Goal: Find specific page/section: Find specific page/section

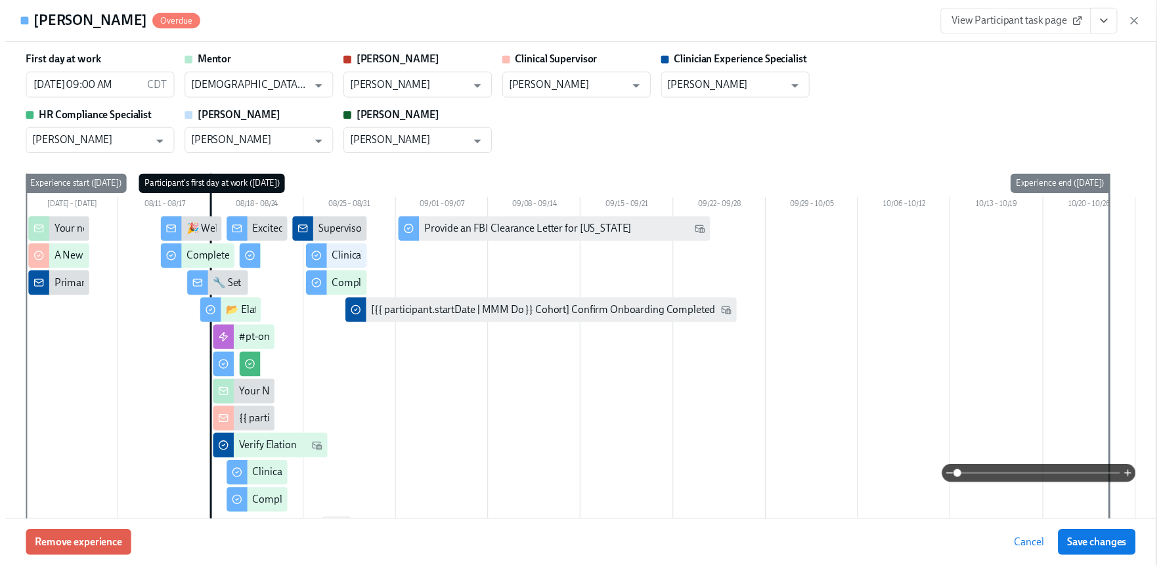
scroll to position [2579, 0]
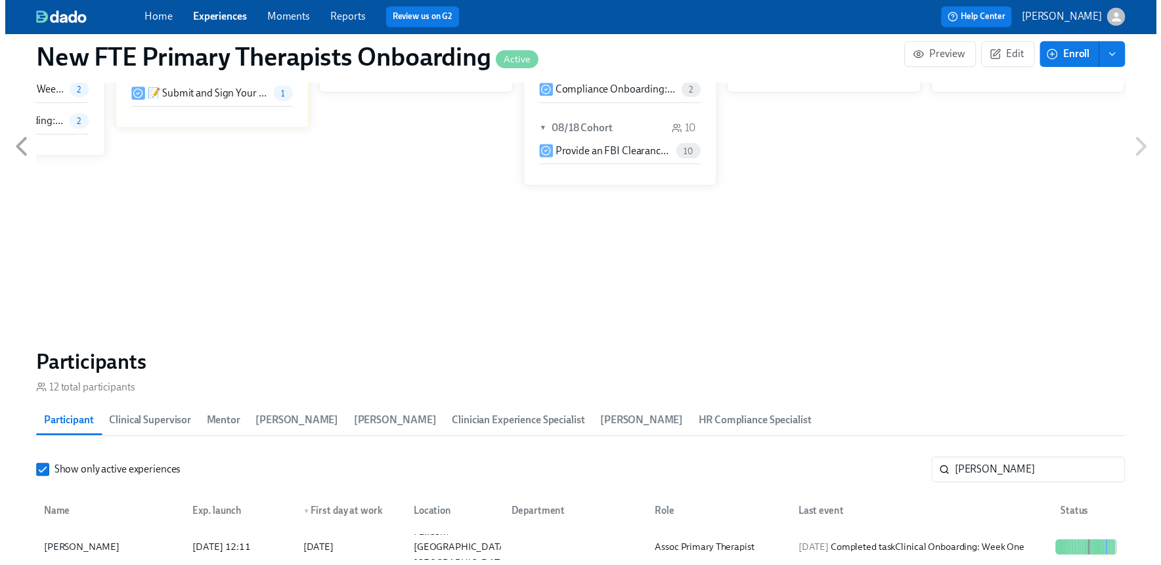
scroll to position [0, 2616]
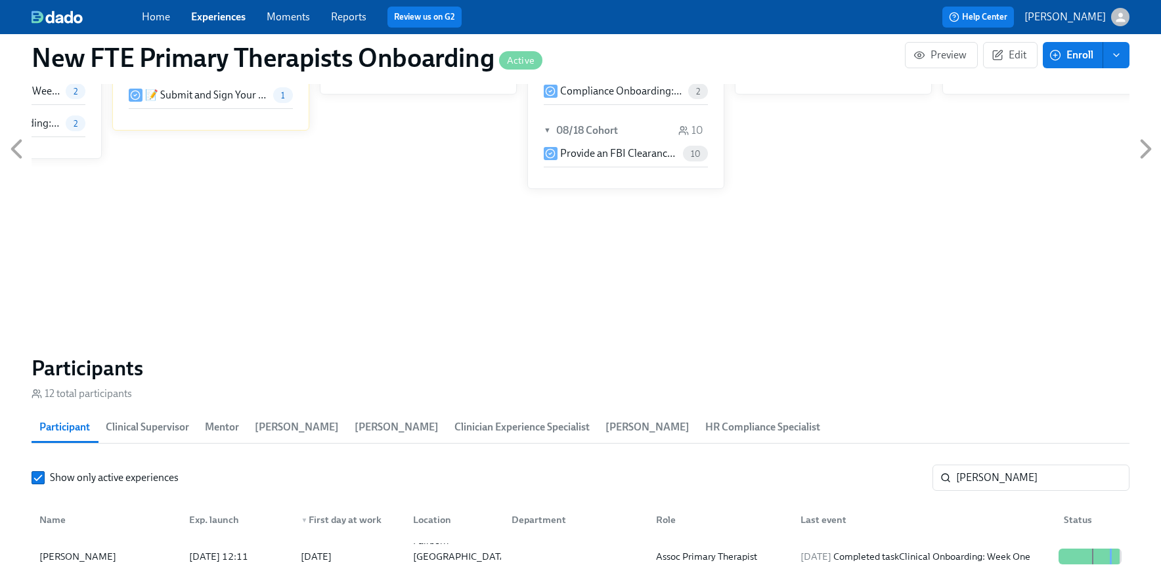
click at [223, 18] on link "Experiences" at bounding box center [218, 17] width 54 height 12
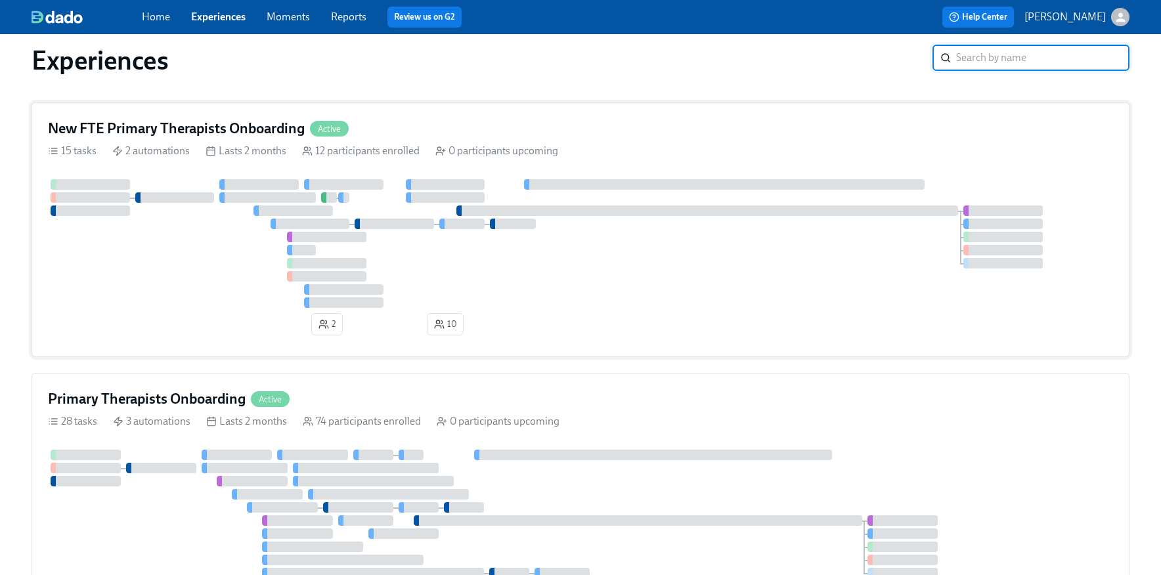
scroll to position [17, 0]
click at [175, 377] on div "Primary Therapists Onboarding Active 28 tasks 3 automations Lasts 2 months 74 p…" at bounding box center [581, 538] width 1098 height 333
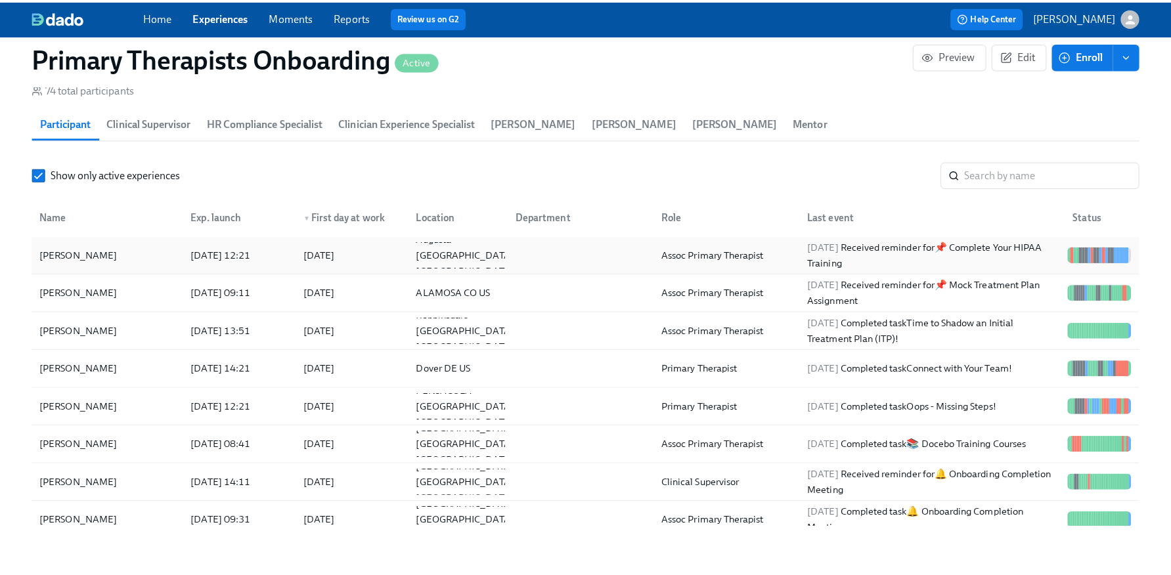
scroll to position [1130, 0]
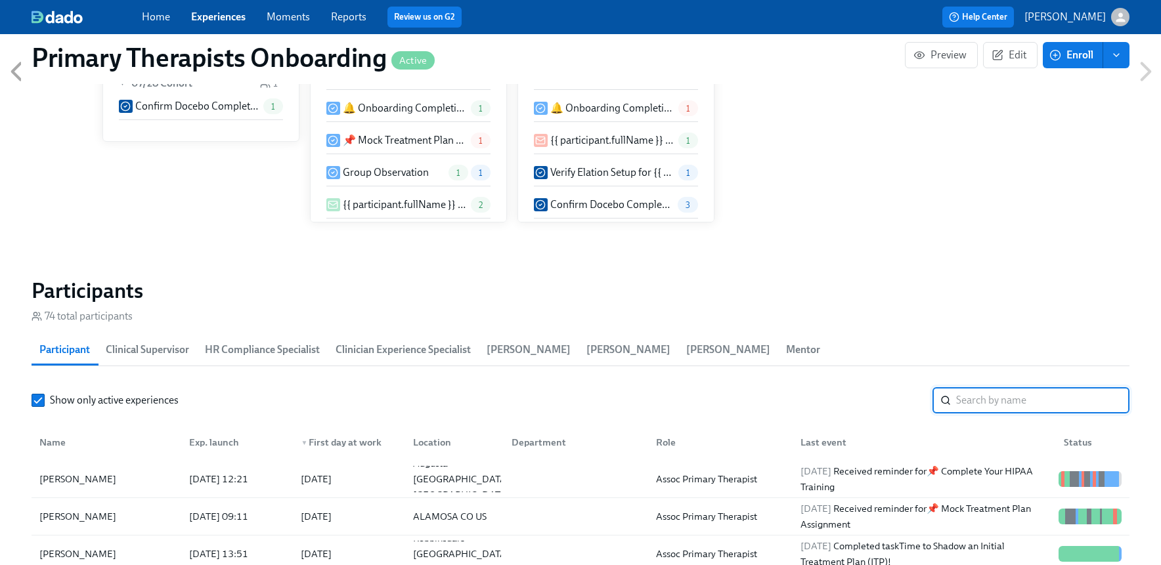
click at [991, 408] on input "search" at bounding box center [1042, 400] width 173 height 26
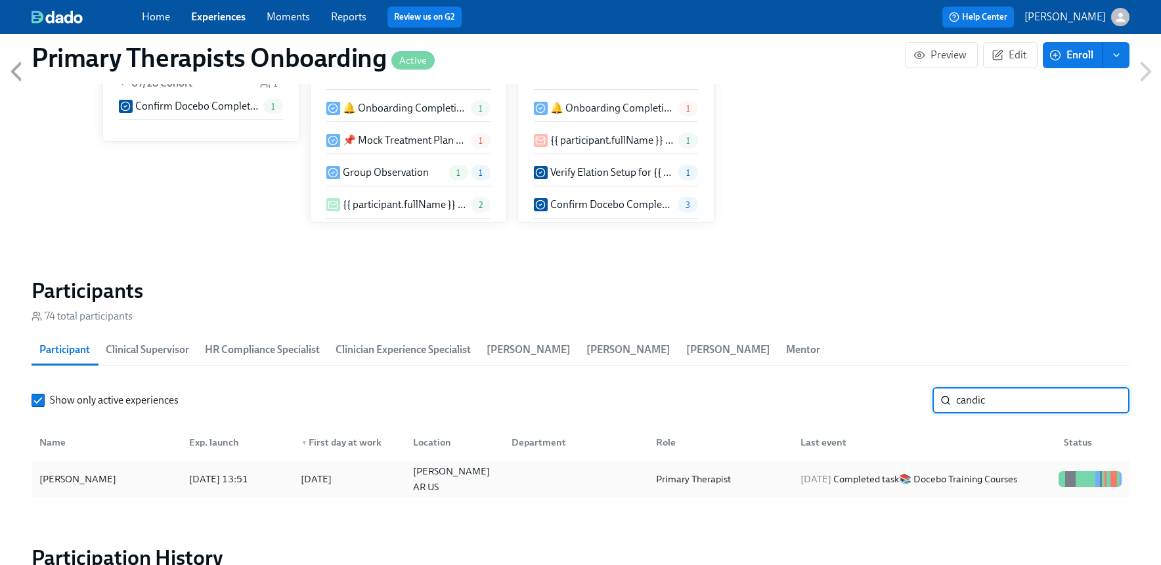
type input "candic"
click at [93, 480] on div "[PERSON_NAME]" at bounding box center [77, 479] width 87 height 16
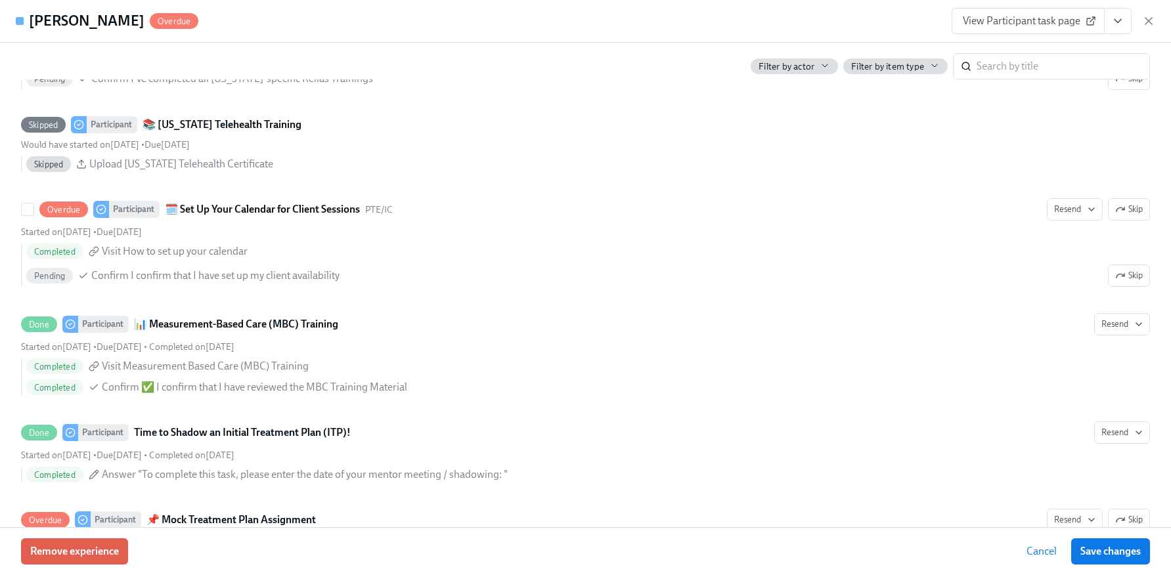
scroll to position [3135, 0]
